Goal: Transaction & Acquisition: Purchase product/service

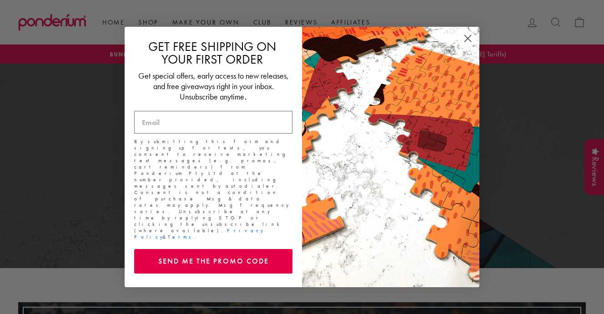
click at [467, 42] on icon "Close dialog" at bounding box center [468, 38] width 6 height 6
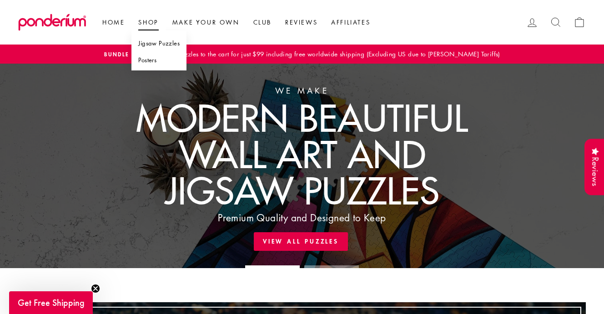
click at [146, 20] on link "Shop" at bounding box center [148, 22] width 34 height 16
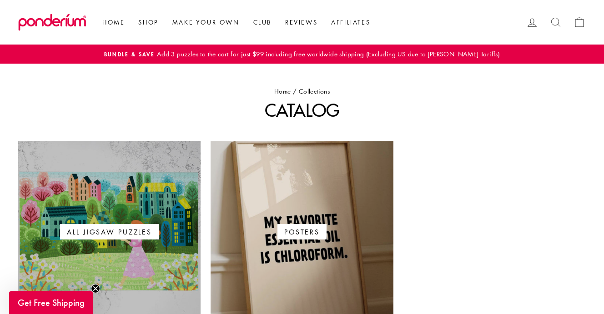
click at [122, 235] on span "All Jigsaw Puzzles" at bounding box center [109, 231] width 99 height 15
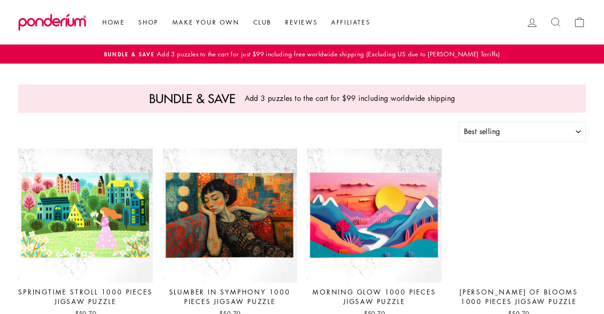
select select "best-selling"
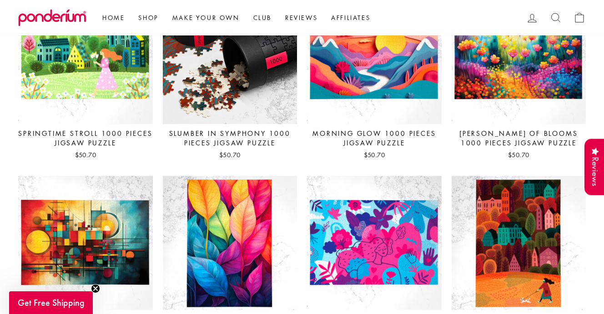
scroll to position [160, 0]
